Goal: Information Seeking & Learning: Learn about a topic

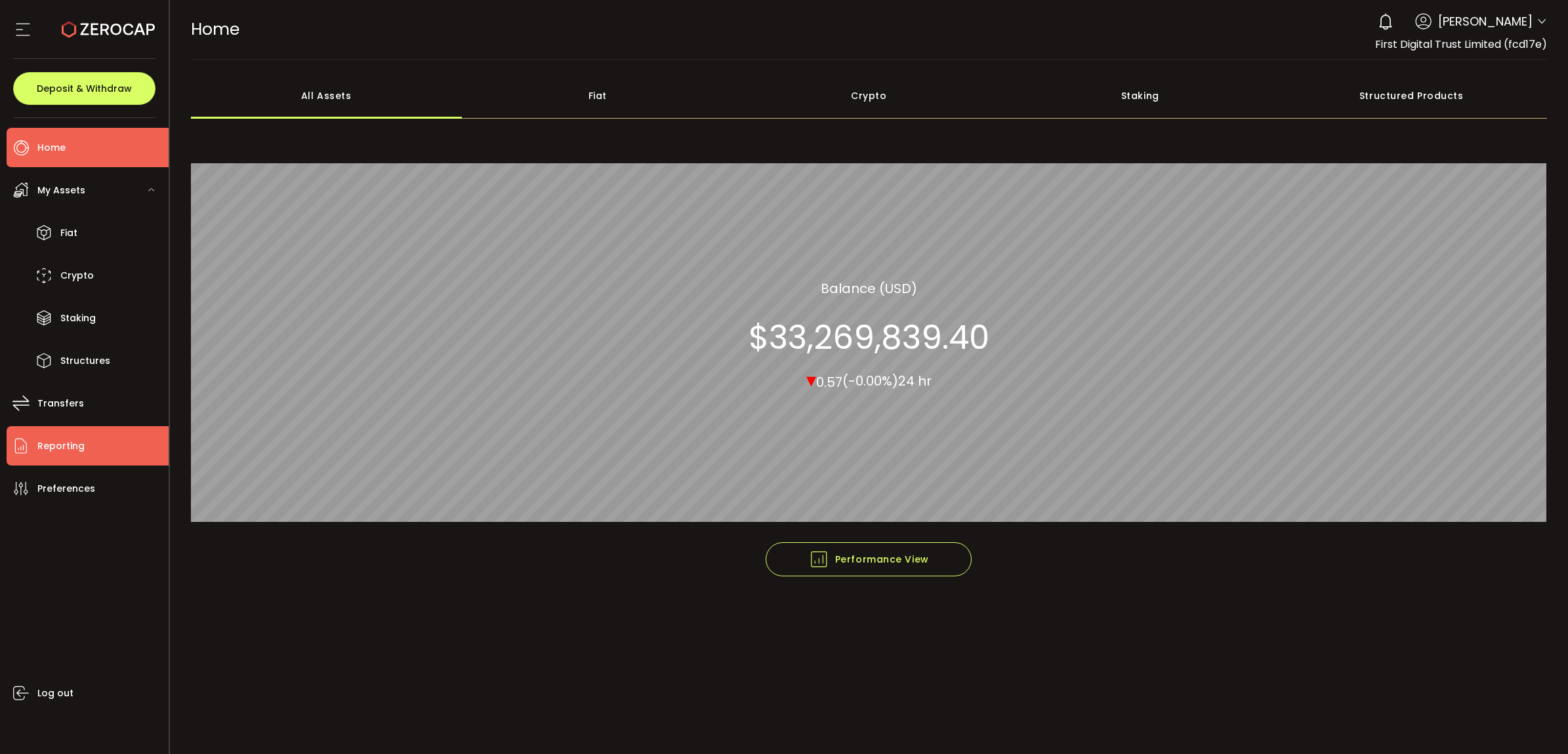
click at [75, 458] on li "Reporting" at bounding box center [88, 446] width 162 height 39
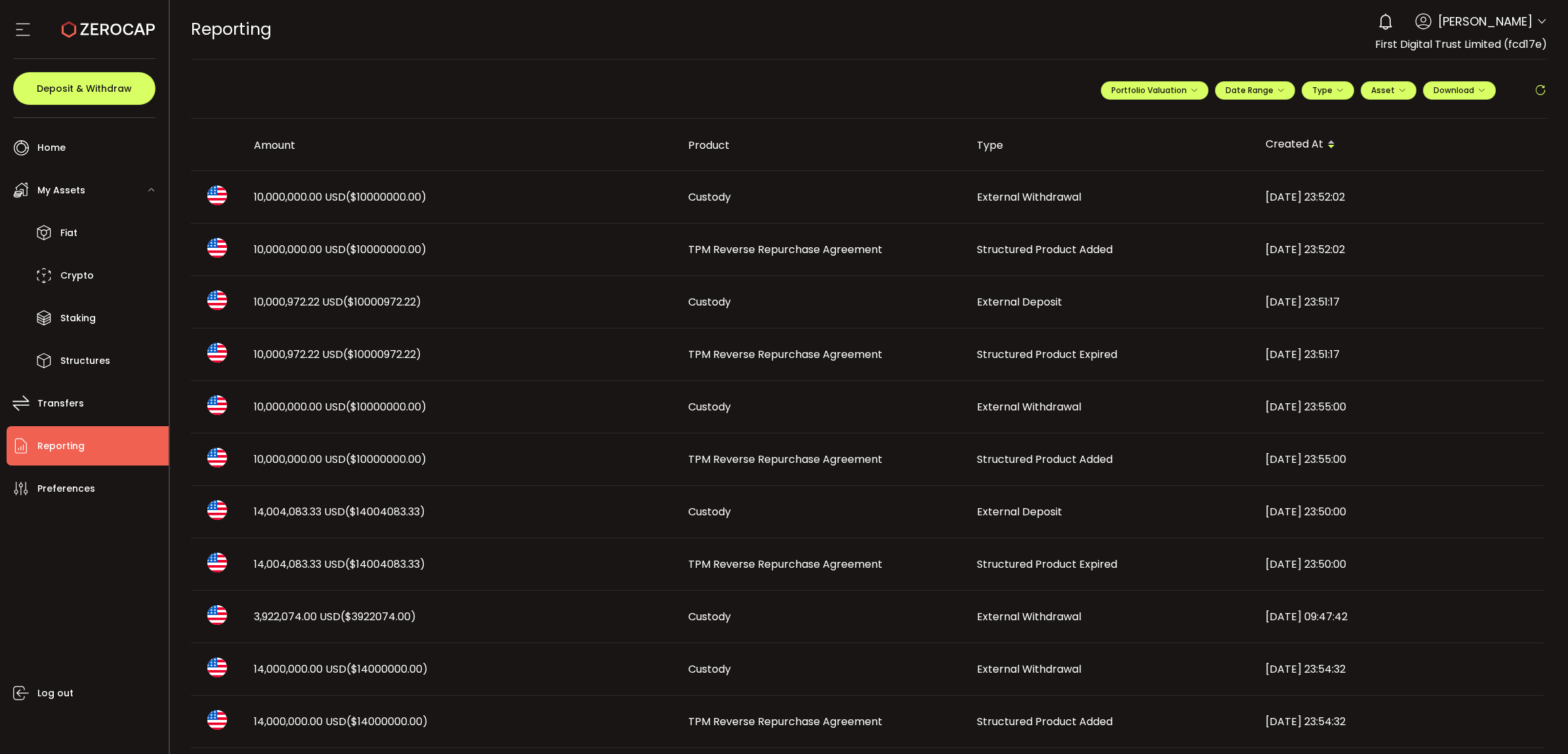
click at [834, 366] on td "TPM Reverse Repurchase Agreement" at bounding box center [821, 355] width 289 height 52
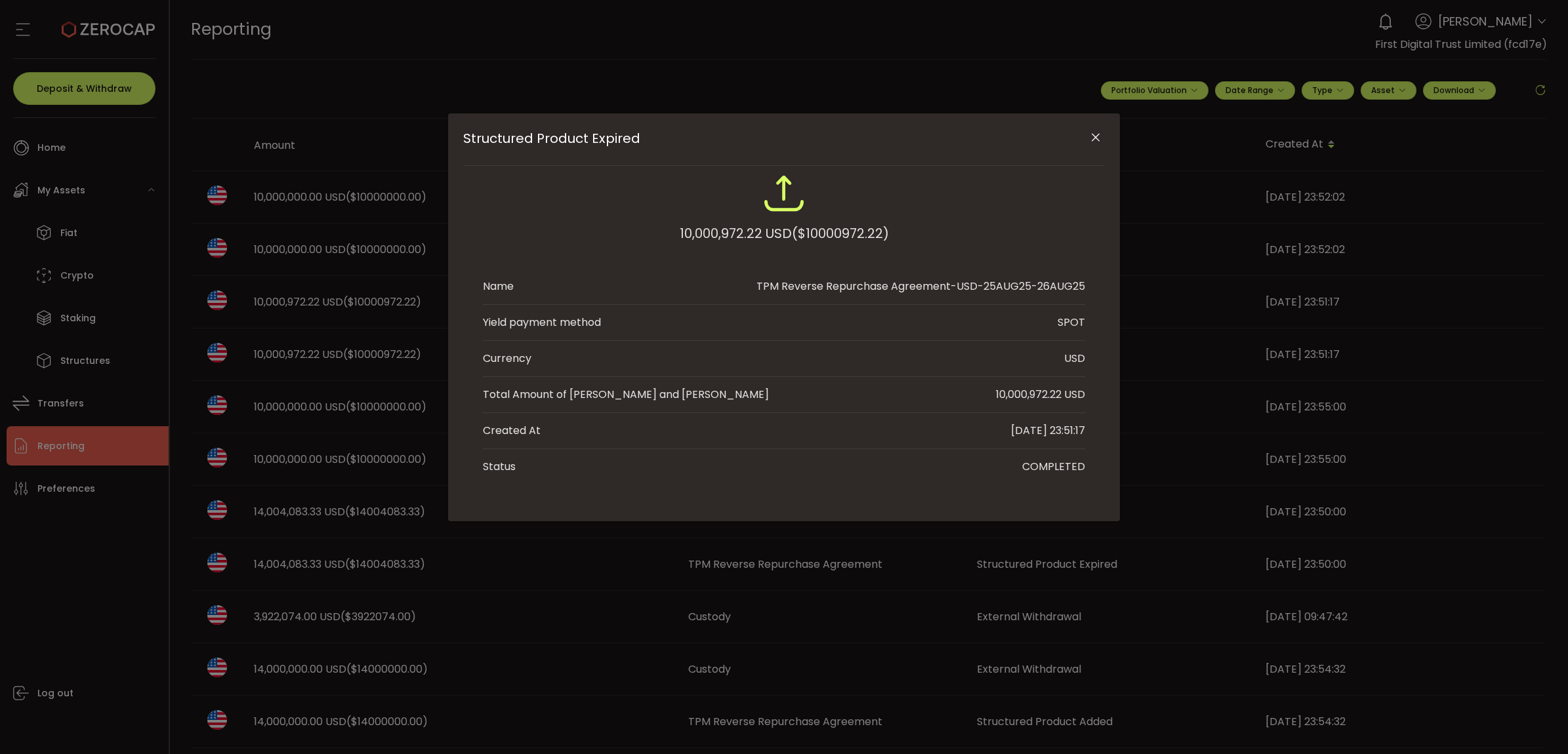
click at [830, 354] on li "Currency USD" at bounding box center [784, 359] width 602 height 36
click at [1099, 141] on icon "Close" at bounding box center [1095, 137] width 13 height 13
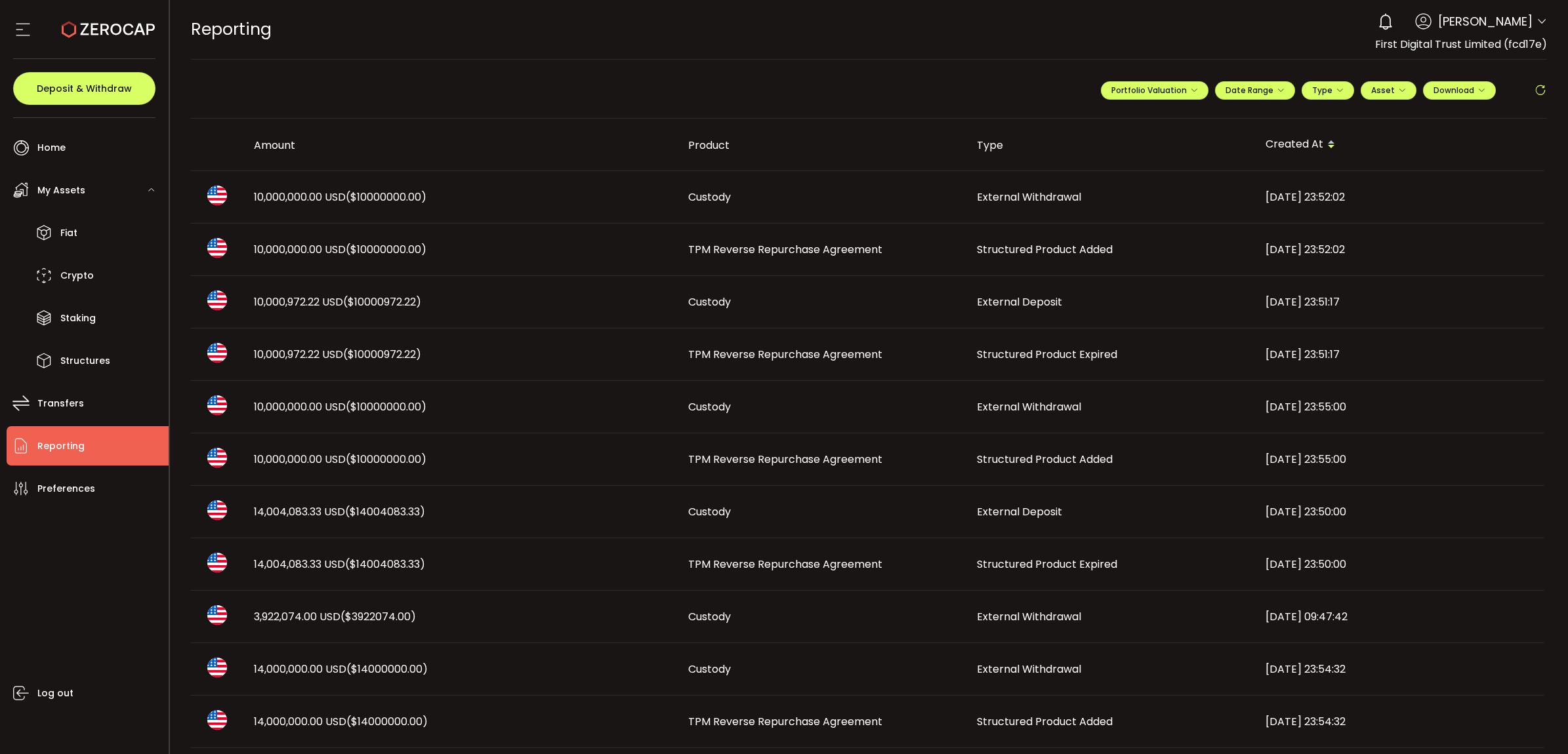
click at [1017, 345] on td "Structured Product Expired" at bounding box center [1110, 355] width 289 height 52
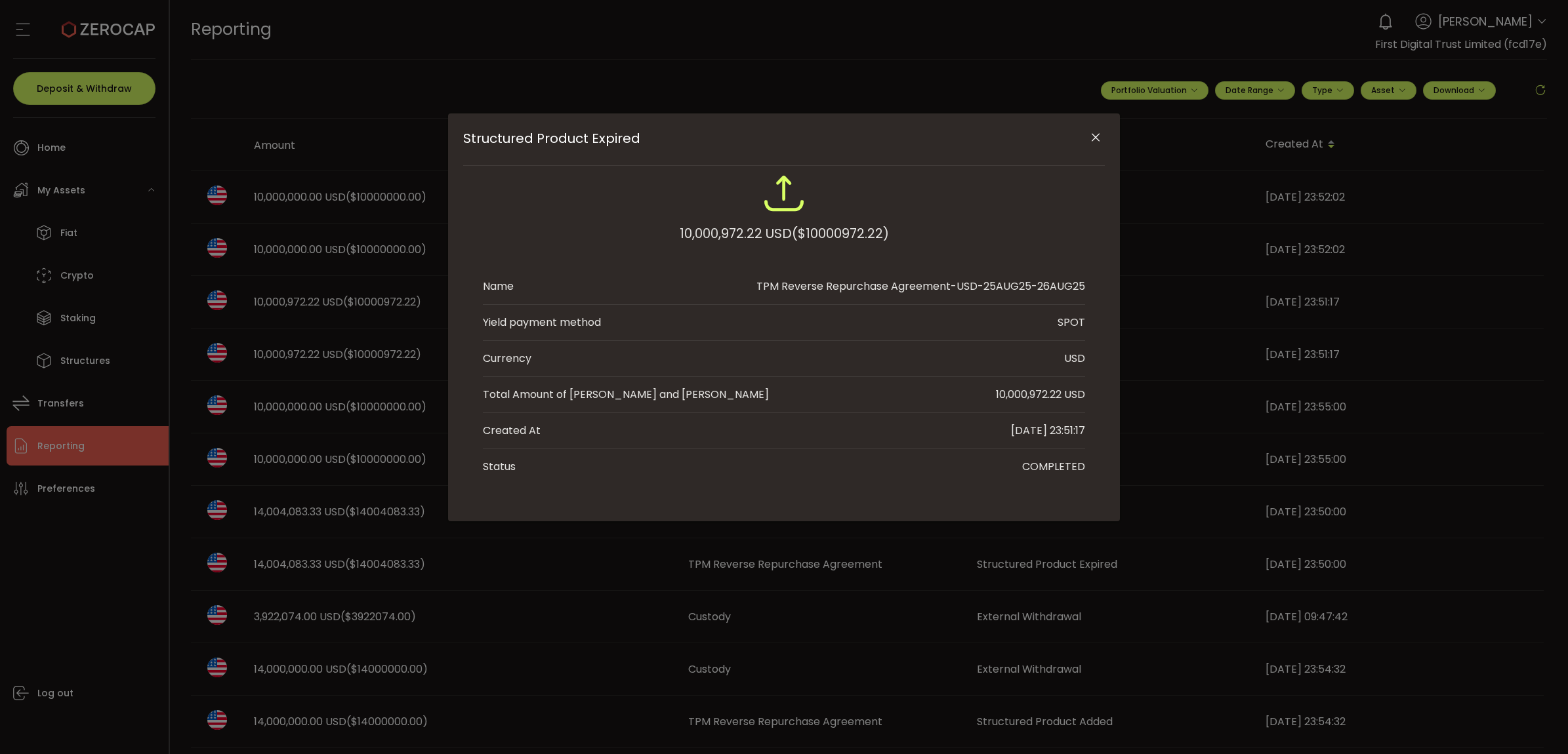
click at [1014, 353] on li "Currency USD" at bounding box center [784, 359] width 602 height 36
drag, startPoint x: 1027, startPoint y: 394, endPoint x: 1060, endPoint y: 397, distance: 33.1
click at [1060, 397] on div "10,000,972.22 USD" at bounding box center [1040, 395] width 89 height 16
copy div ",972.22"
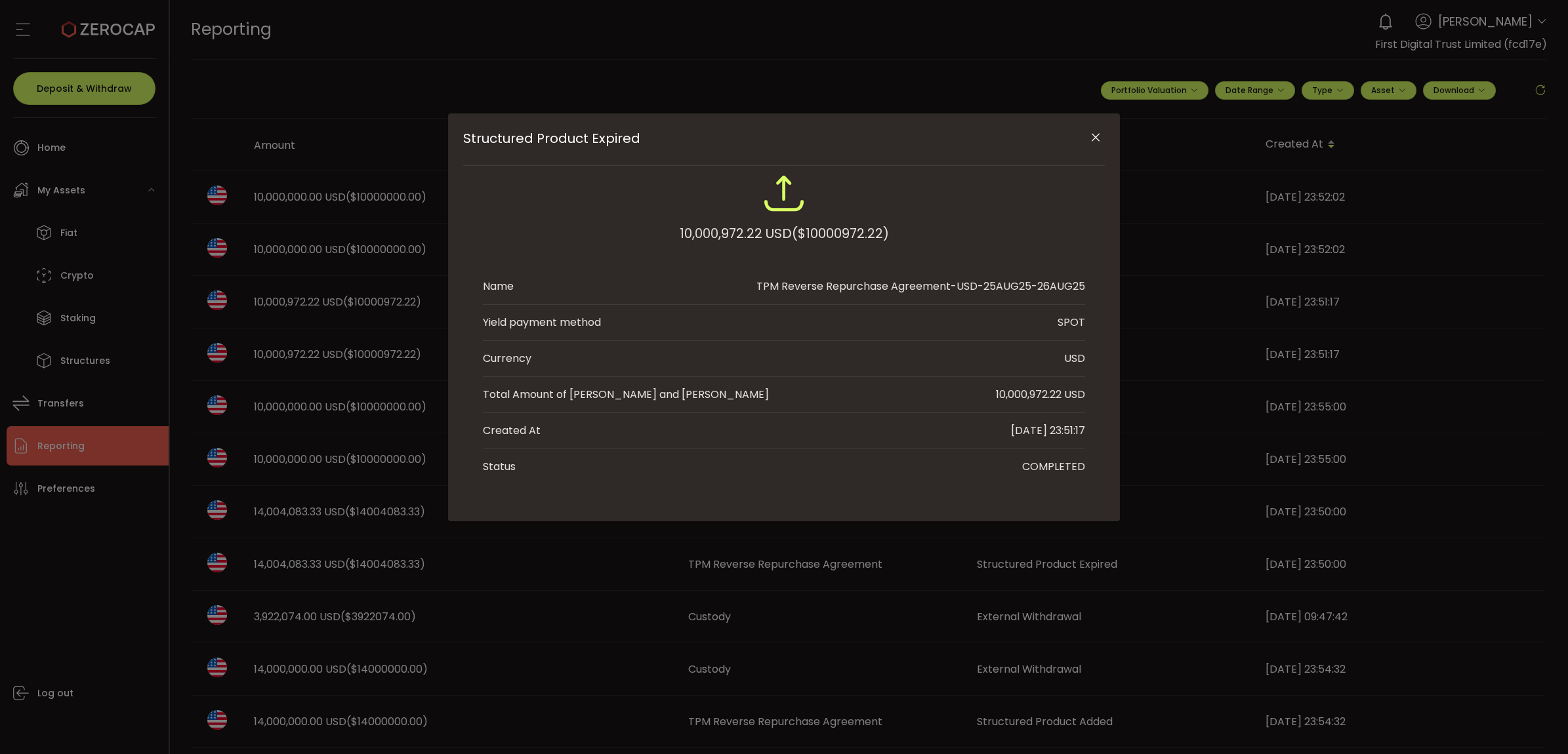
click at [1089, 134] on icon "Close" at bounding box center [1095, 137] width 13 height 13
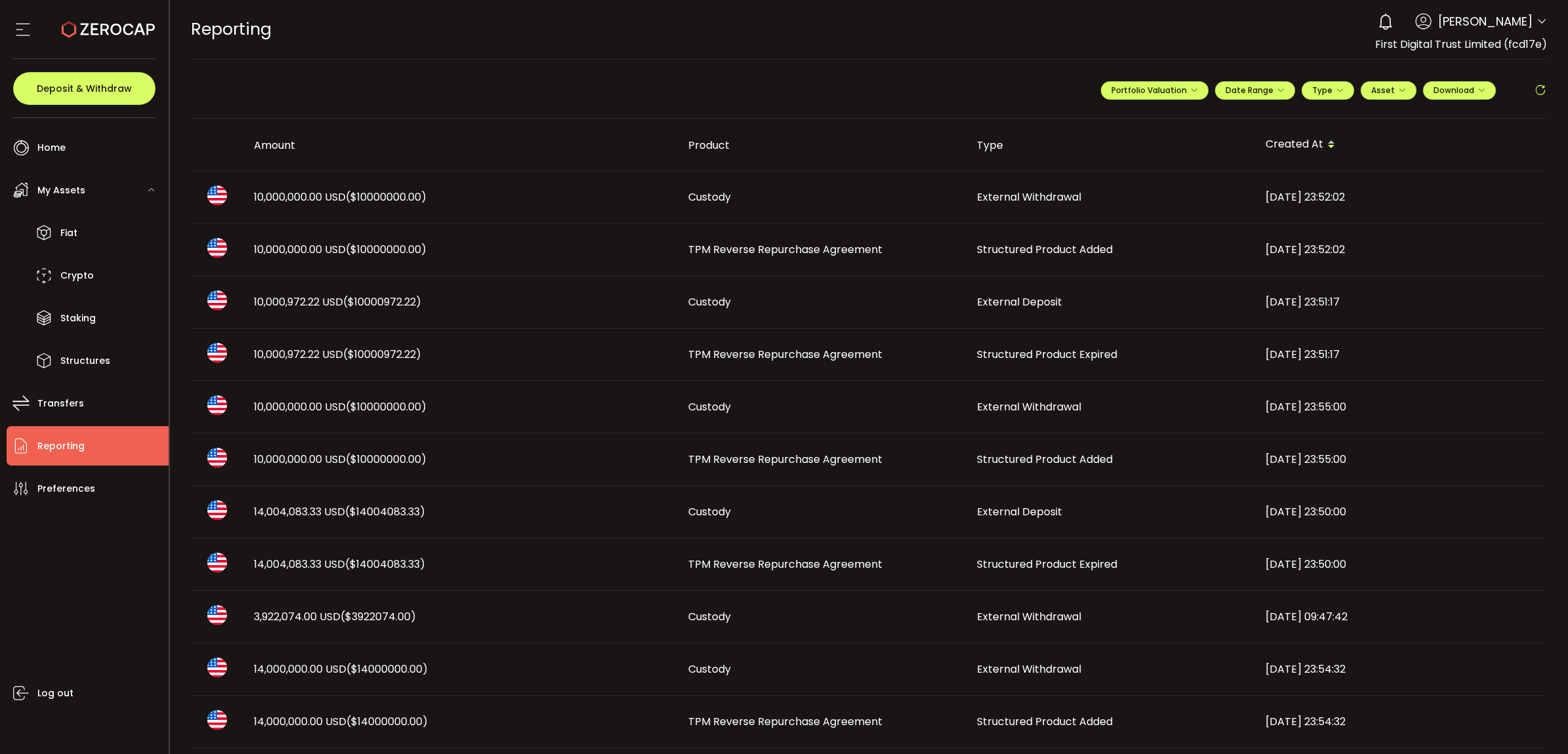
click at [865, 236] on td "TPM Reverse Repurchase Agreement" at bounding box center [821, 249] width 289 height 52
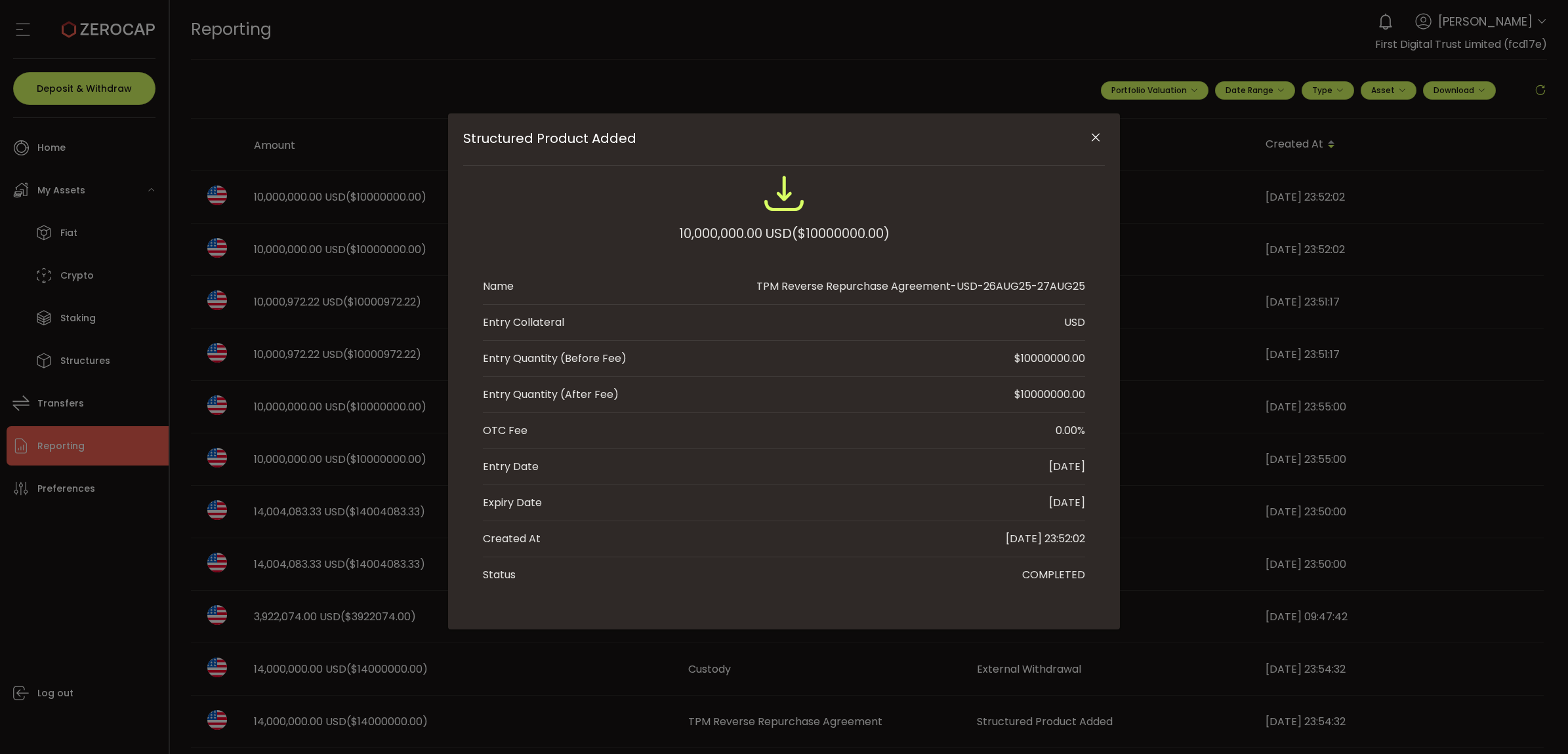
click at [863, 241] on div "10,000,000.00 USD ($10000000.00)" at bounding box center [784, 215] width 602 height 86
drag, startPoint x: 1092, startPoint y: 137, endPoint x: 1084, endPoint y: 141, distance: 8.9
click at [1092, 137] on icon "Close" at bounding box center [1095, 137] width 13 height 13
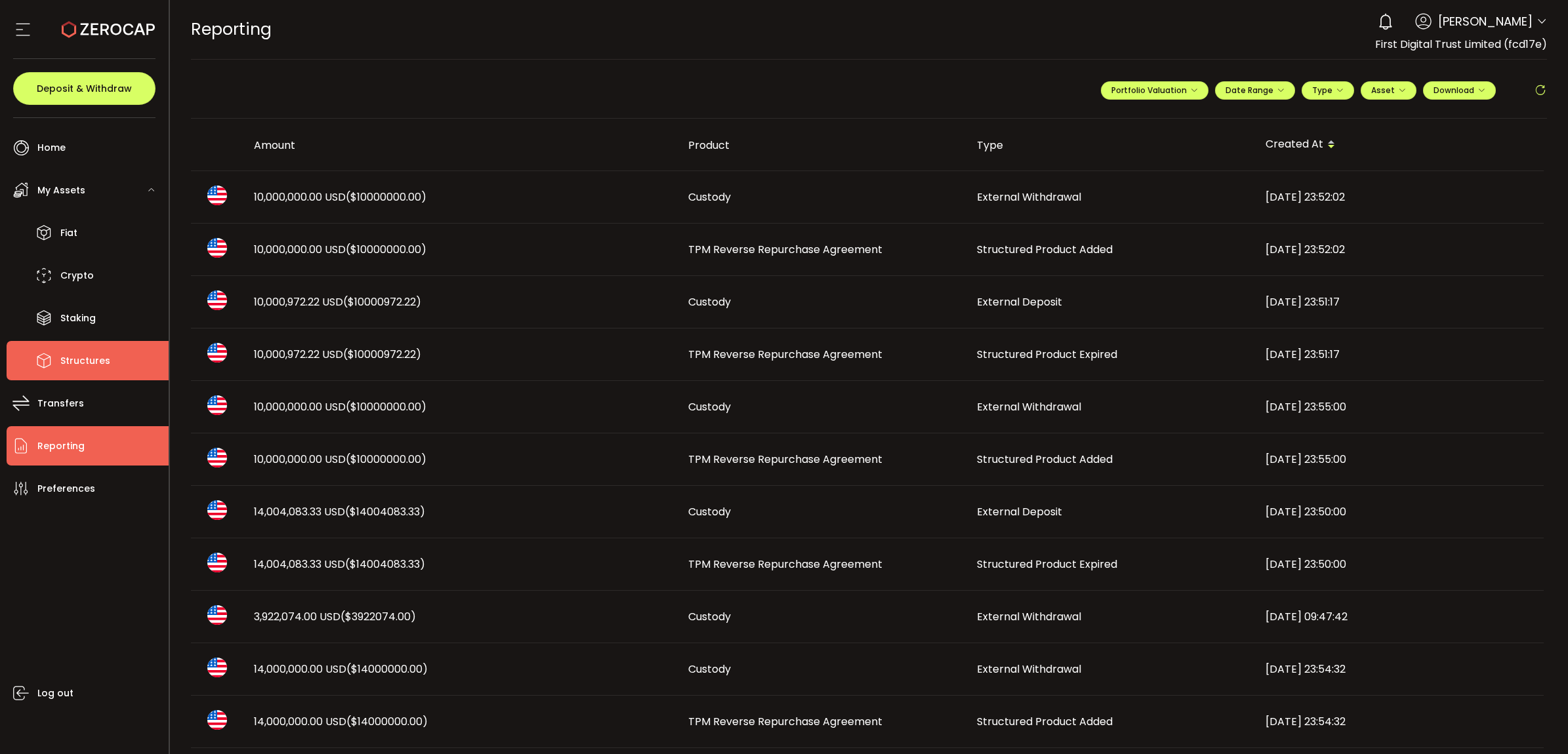
click at [84, 368] on span "Structures" at bounding box center [85, 361] width 50 height 19
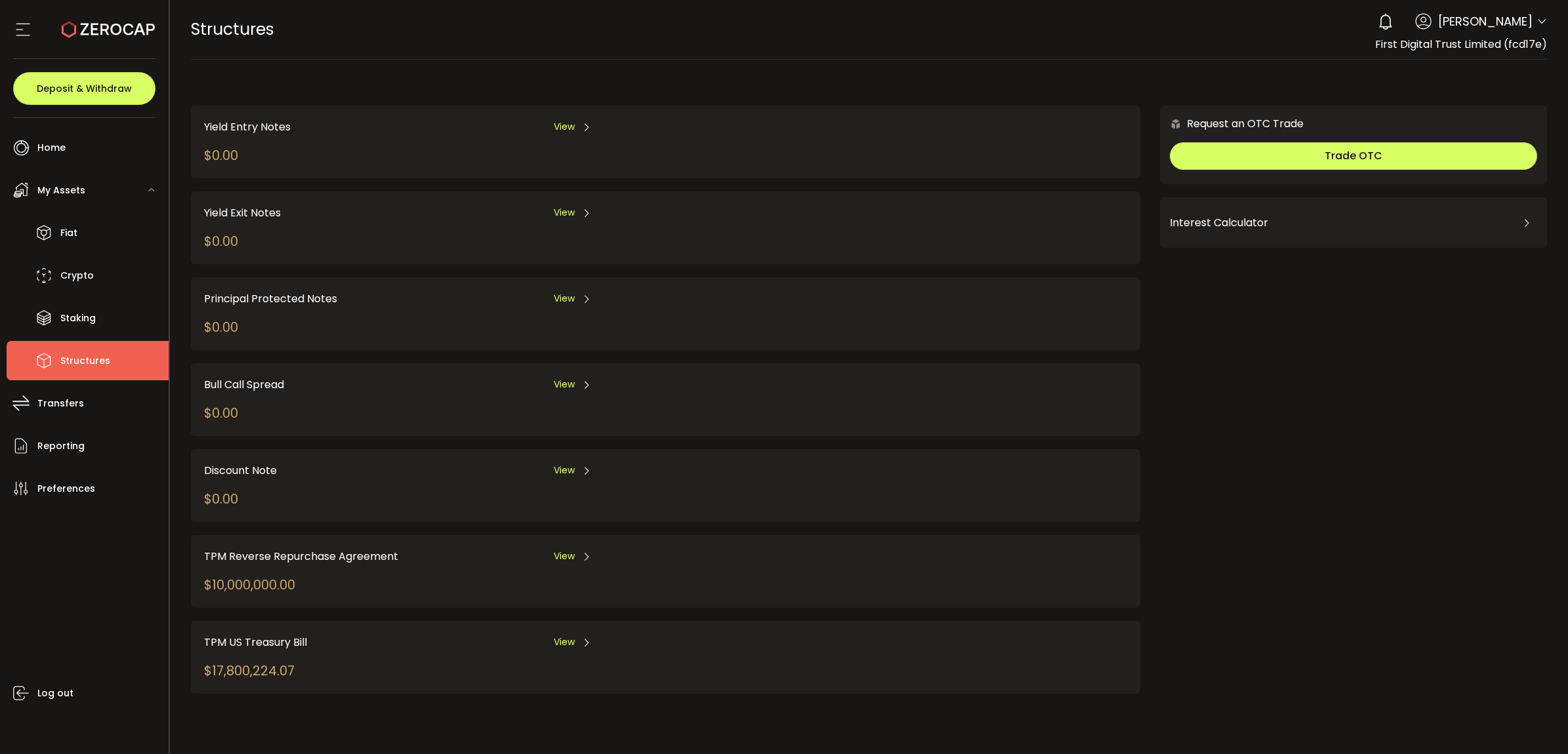
click at [535, 539] on div "TPM Reverse Repurchase Agreement View $10,000,000.00" at bounding box center [665, 571] width 949 height 73
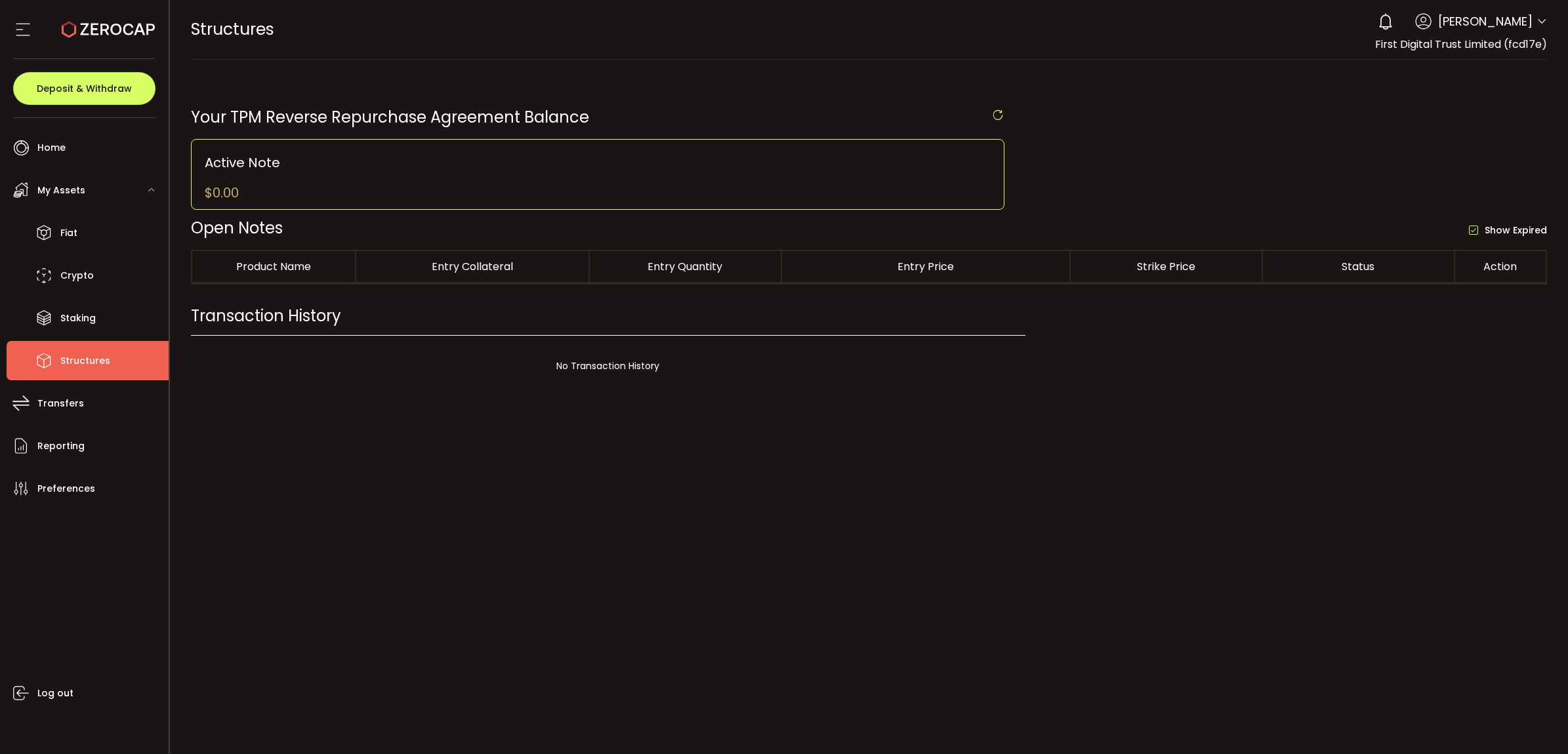
click at [548, 543] on div at bounding box center [869, 377] width 1399 height 754
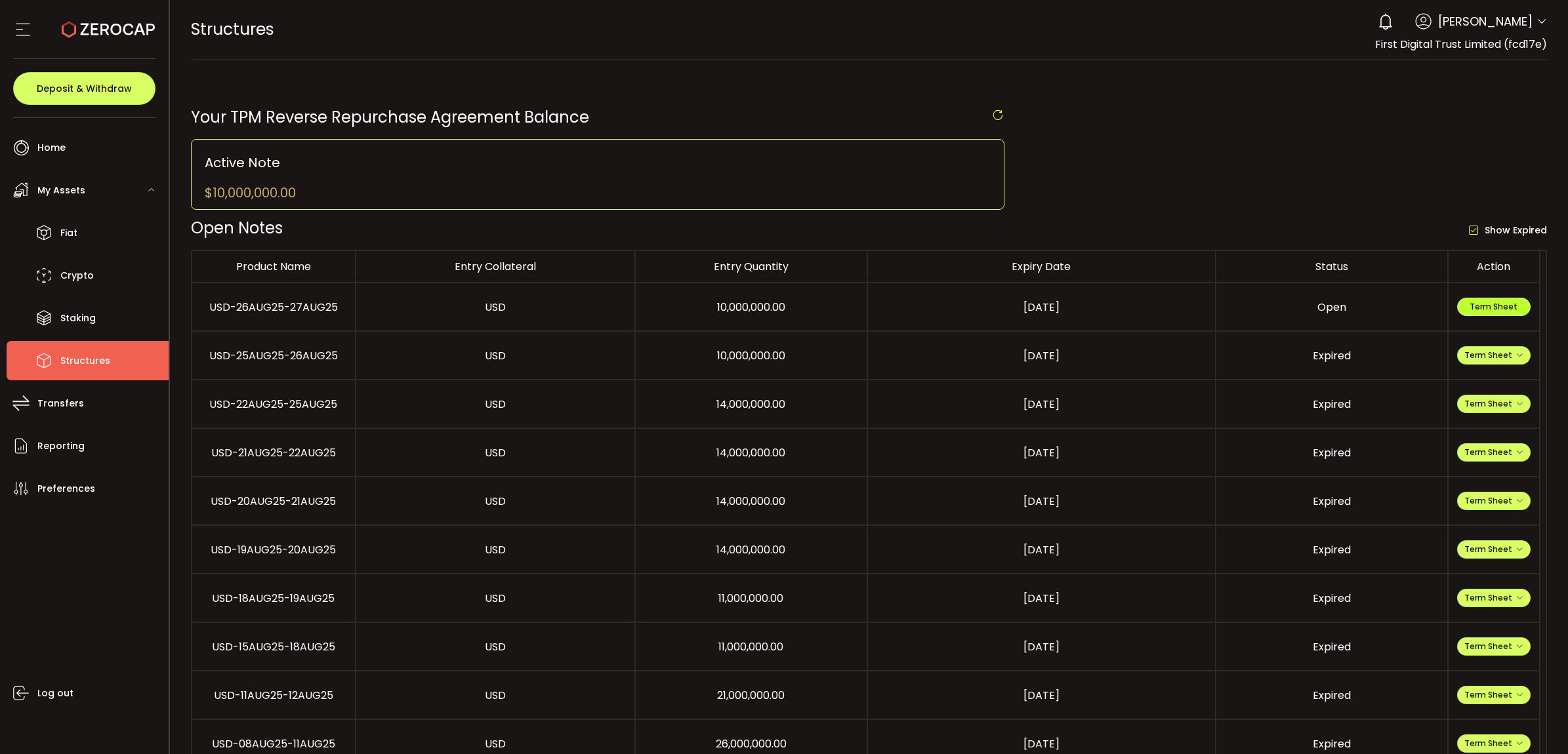
click at [1496, 315] on button "Term Sheet" at bounding box center [1494, 306] width 73 height 18
click at [86, 225] on li "Fiat" at bounding box center [88, 233] width 162 height 39
